Goal: Information Seeking & Learning: Understand process/instructions

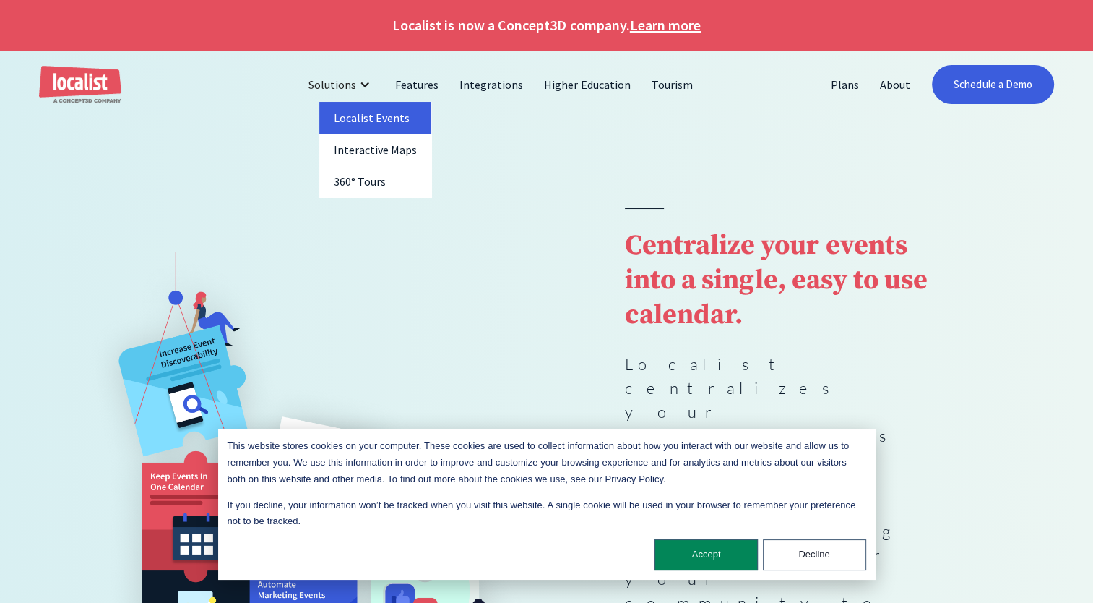
click at [371, 118] on link "Localist Events" at bounding box center [375, 118] width 113 height 32
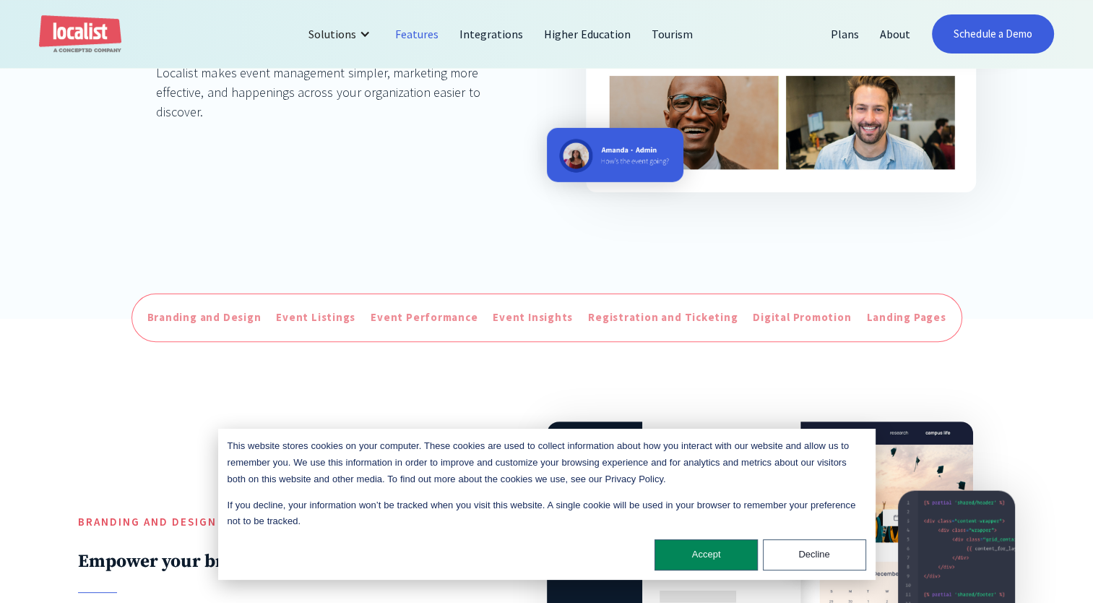
scroll to position [506, 0]
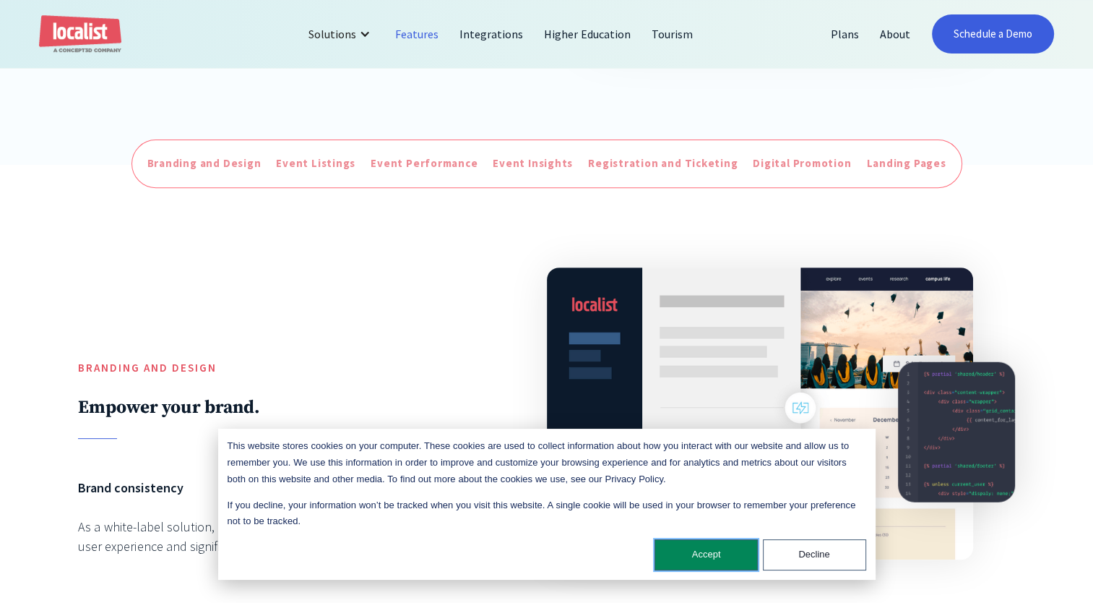
click at [685, 555] on button "Accept" at bounding box center [706, 554] width 103 height 31
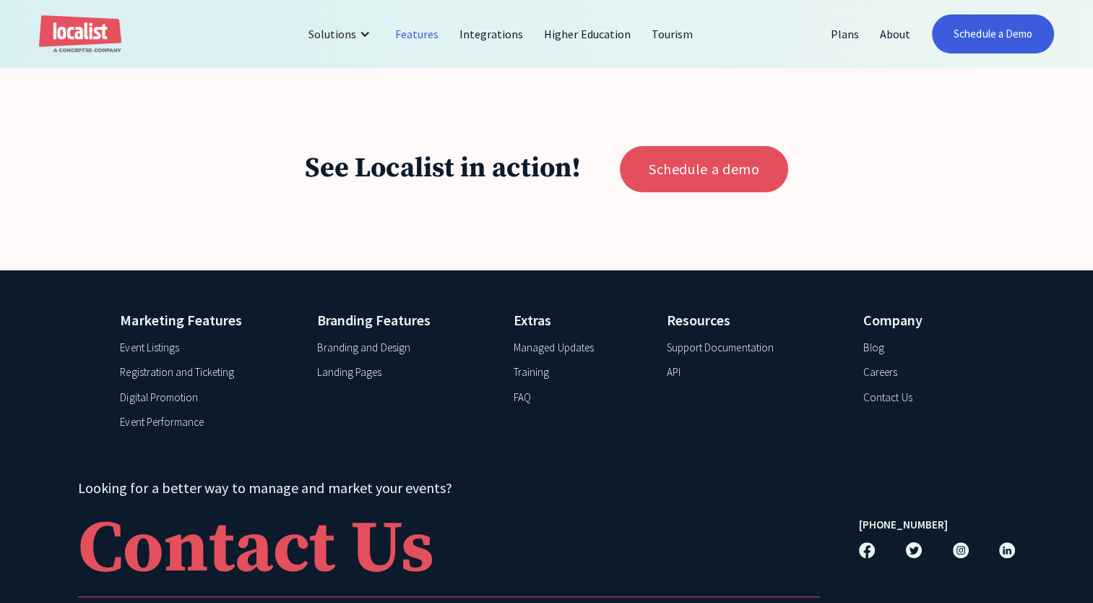
scroll to position [5738, 0]
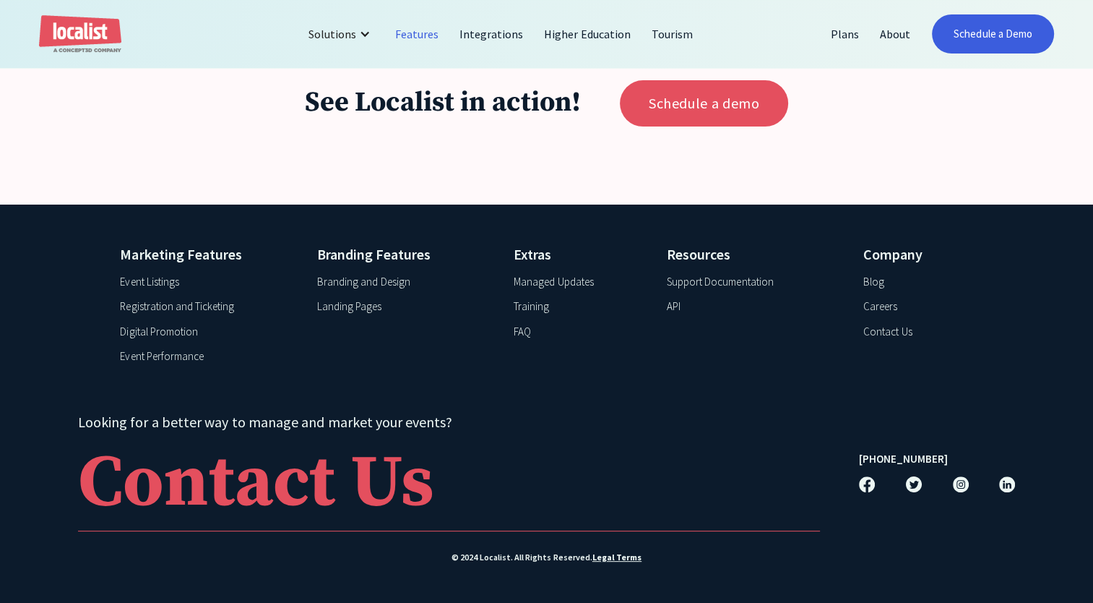
click at [692, 281] on div "Support Documentation" at bounding box center [720, 282] width 107 height 17
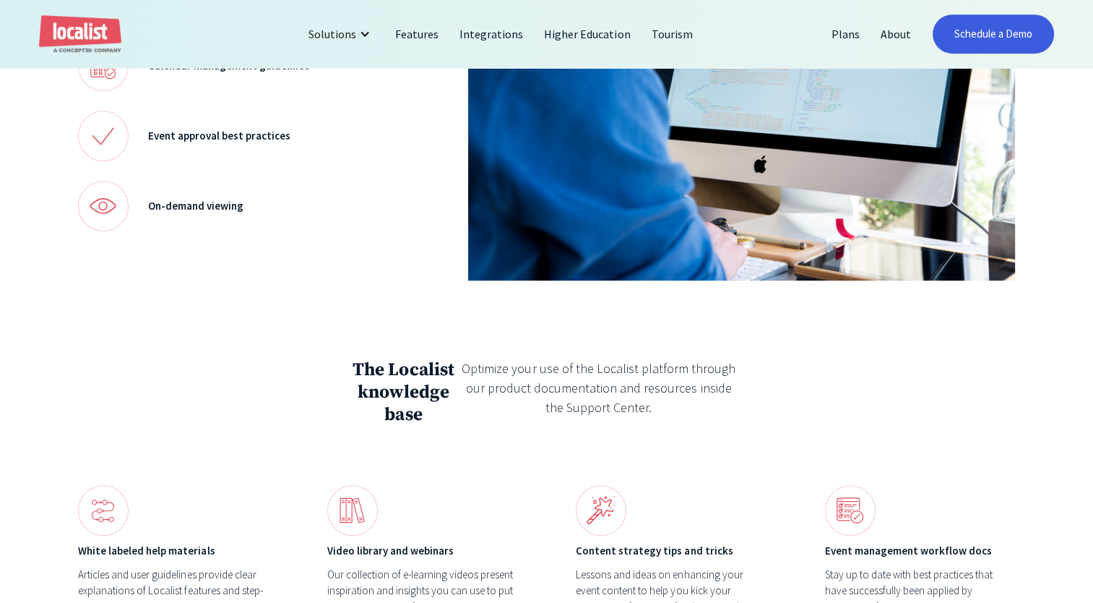
scroll to position [754, 0]
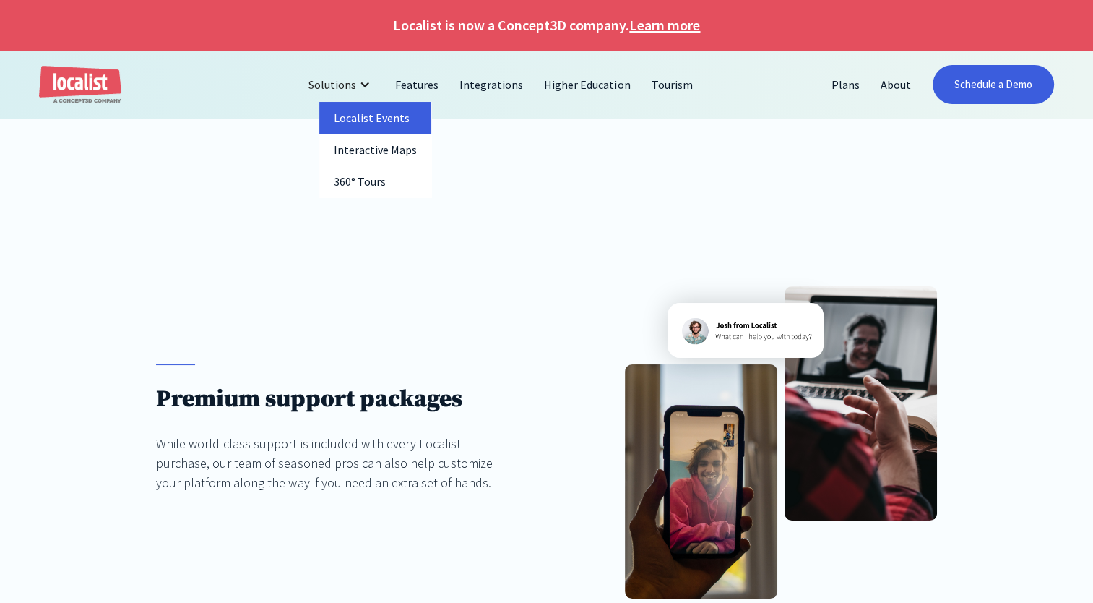
click at [355, 114] on link "Localist Events" at bounding box center [375, 118] width 112 height 32
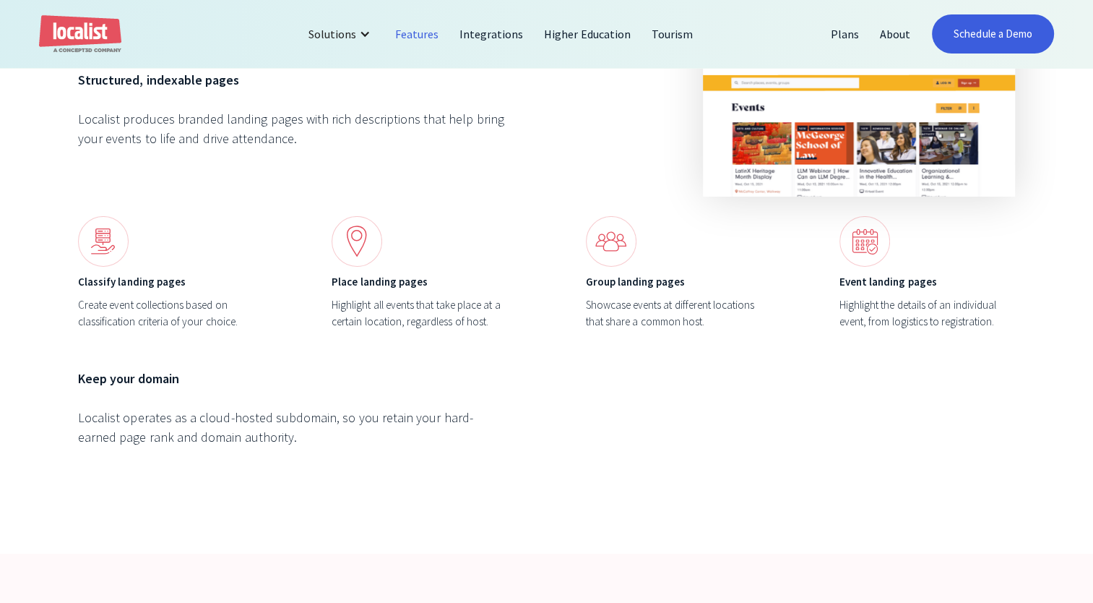
scroll to position [5187, 0]
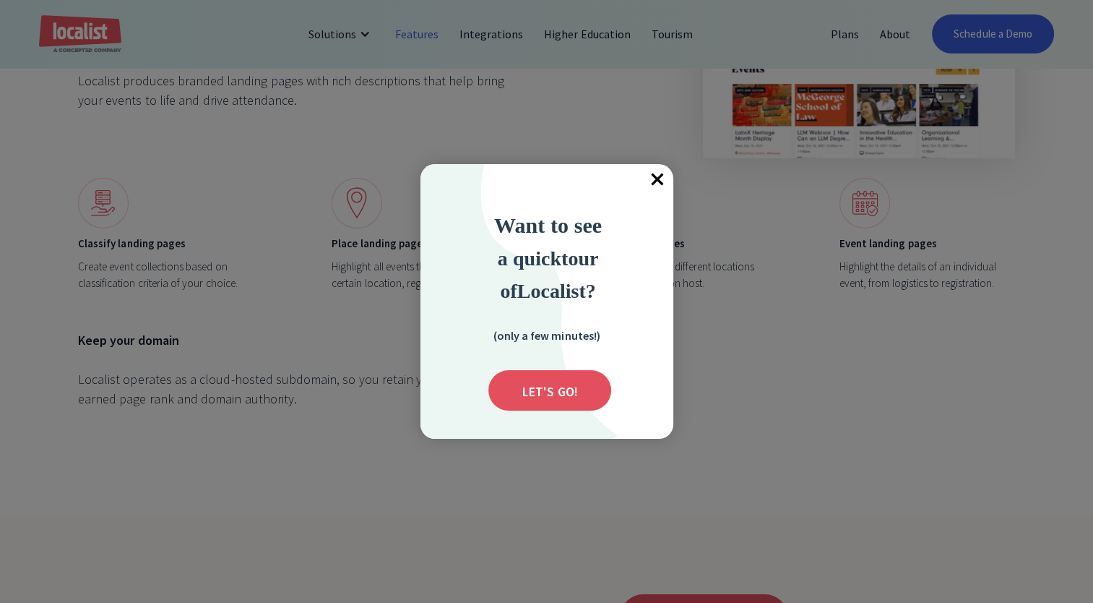
click at [654, 184] on span "×" at bounding box center [658, 180] width 32 height 32
